Goal: Task Accomplishment & Management: Complete application form

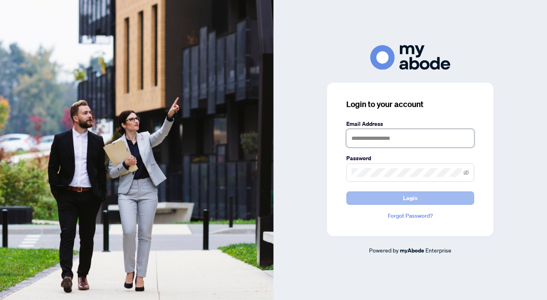
type input "**********"
click at [366, 196] on button "Login" at bounding box center [410, 198] width 128 height 14
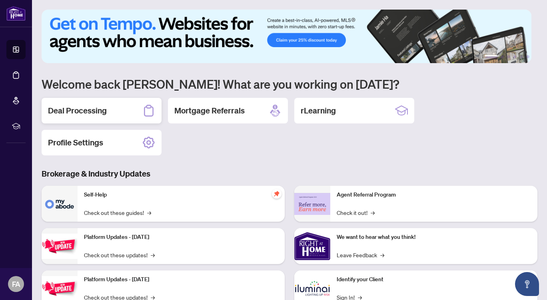
click at [107, 109] on div "Deal Processing" at bounding box center [102, 111] width 120 height 26
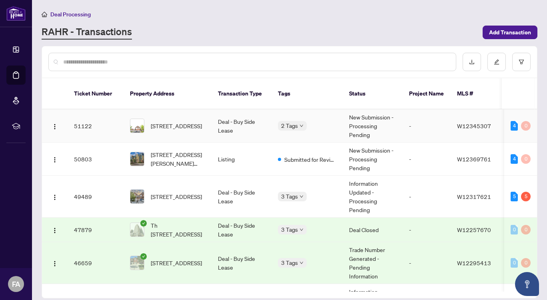
click at [243, 118] on td "Deal - Buy Side Lease" at bounding box center [241, 125] width 60 height 33
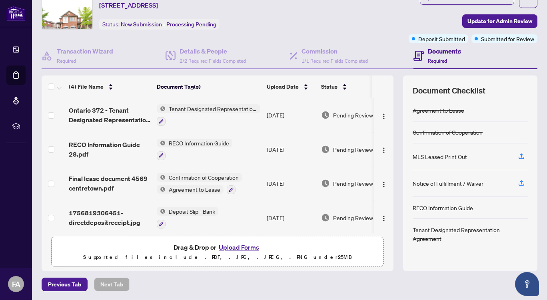
scroll to position [3, 0]
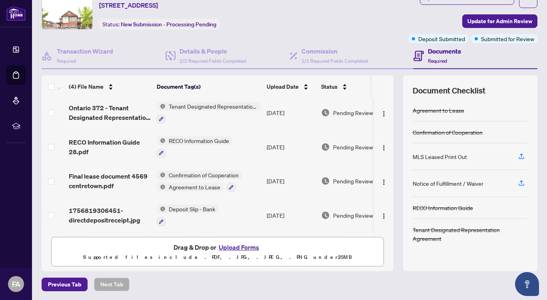
click at [238, 247] on button "Upload Forms" at bounding box center [238, 247] width 45 height 10
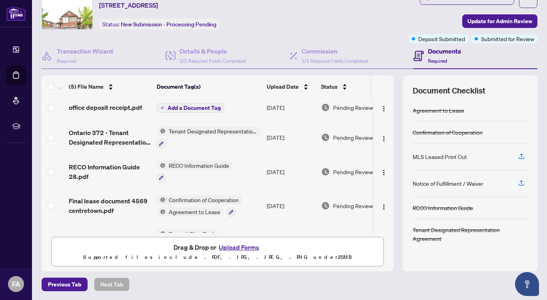
click at [198, 107] on span "Add a Document Tag" at bounding box center [193, 108] width 53 height 6
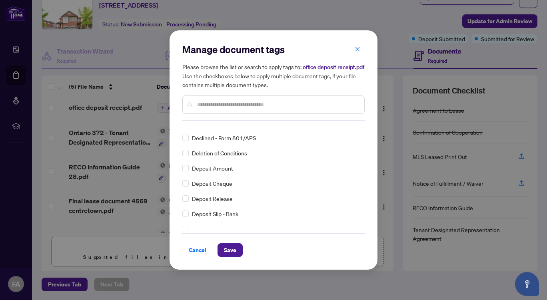
scroll to position [0, 0]
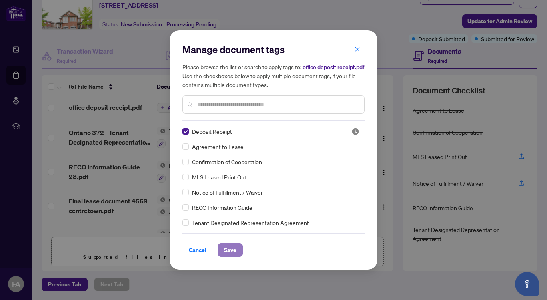
click at [229, 252] on span "Save" at bounding box center [230, 250] width 12 height 13
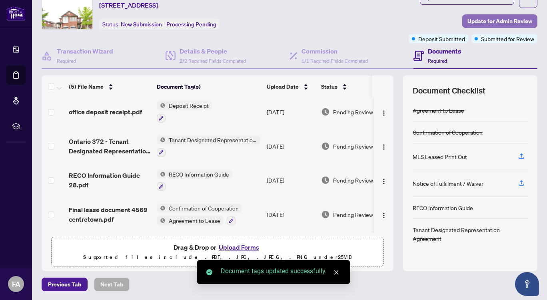
click at [487, 18] on span "Update for Admin Review" at bounding box center [499, 21] width 65 height 13
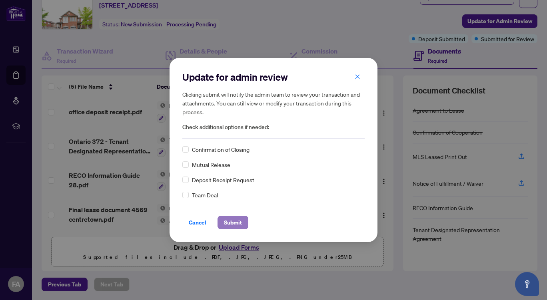
click at [231, 221] on span "Submit" at bounding box center [233, 222] width 18 height 13
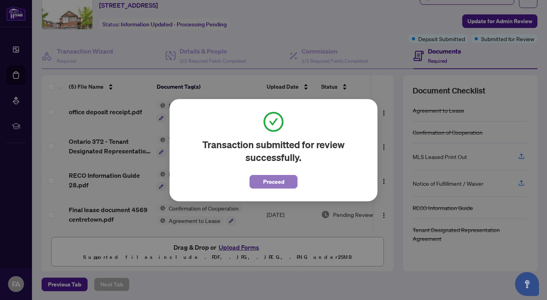
click at [273, 183] on span "Proceed" at bounding box center [273, 181] width 21 height 13
